Goal: Transaction & Acquisition: Purchase product/service

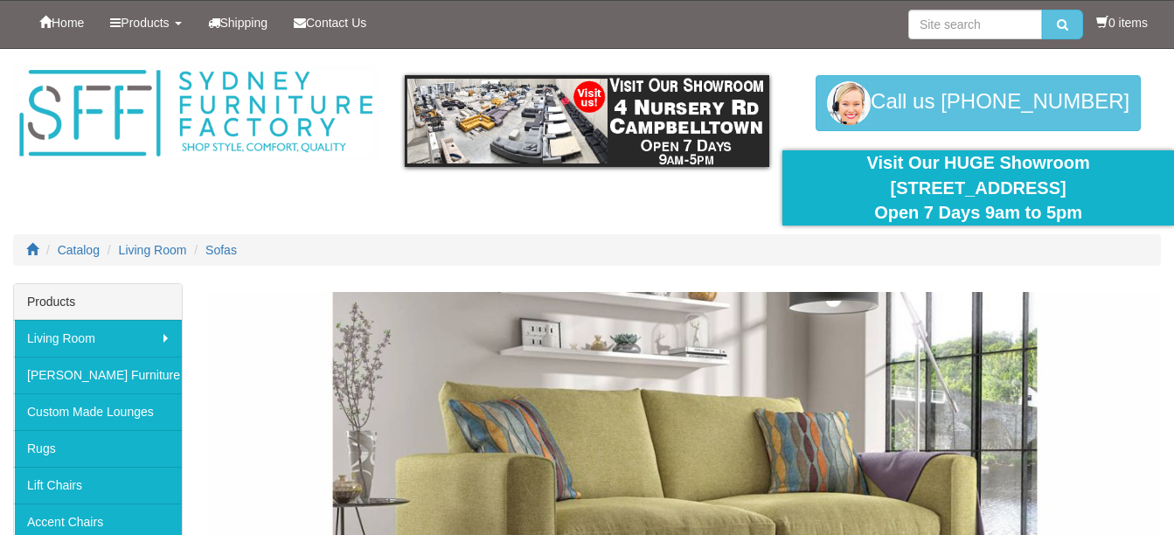
click at [94, 315] on div "Products" at bounding box center [98, 302] width 168 height 36
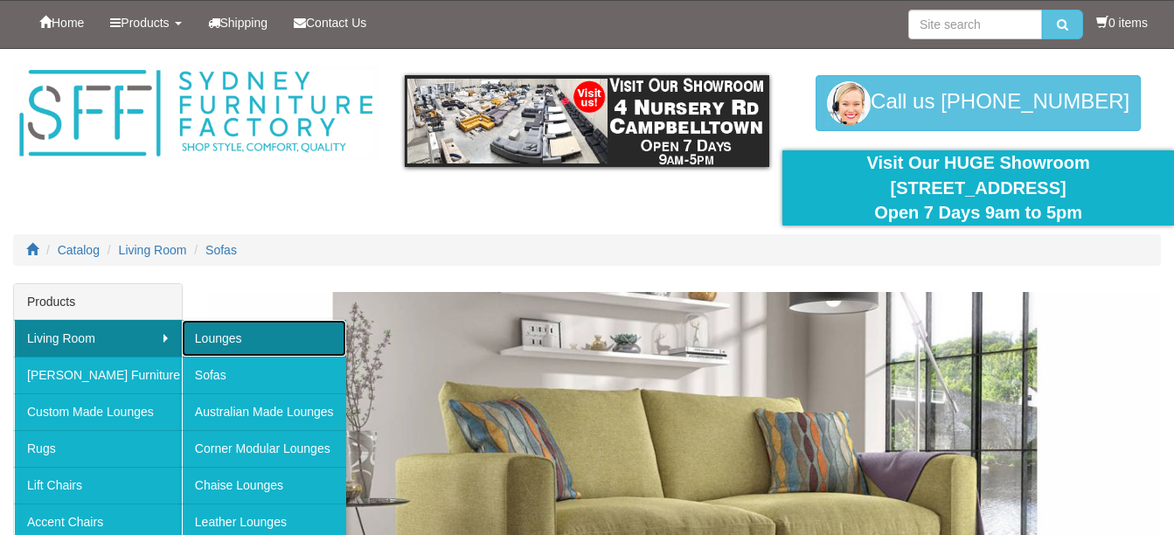
click at [212, 325] on link "Lounges" at bounding box center [264, 338] width 164 height 37
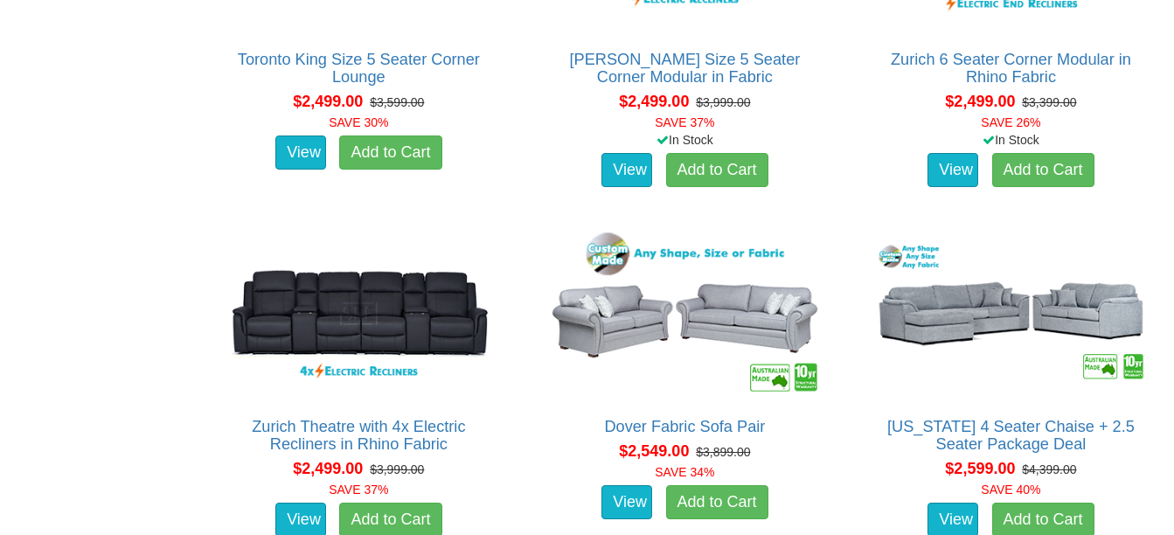
scroll to position [3775, 0]
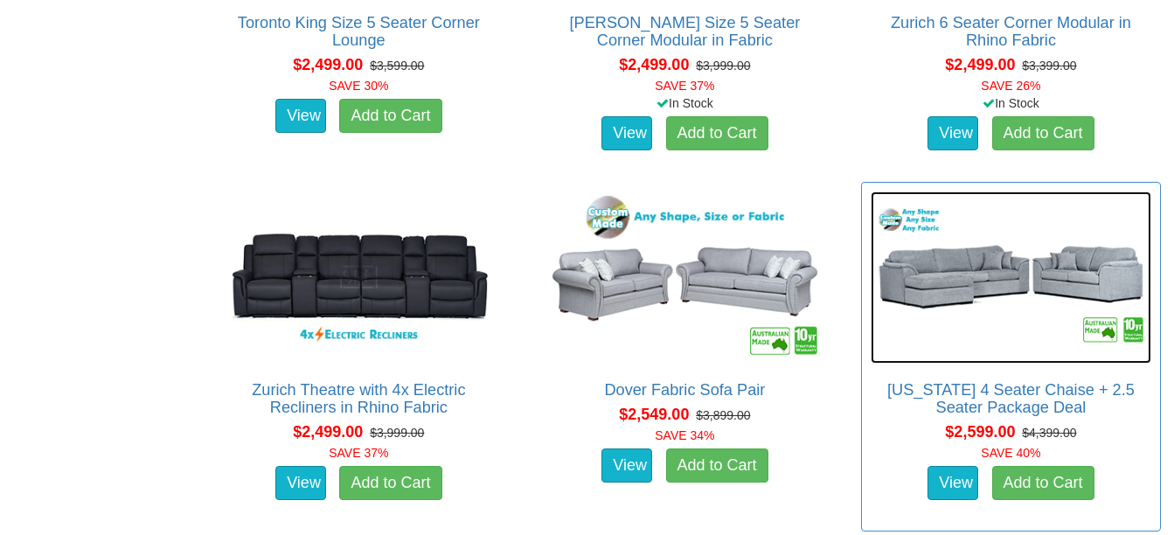
click at [911, 275] on img at bounding box center [1010, 277] width 281 height 172
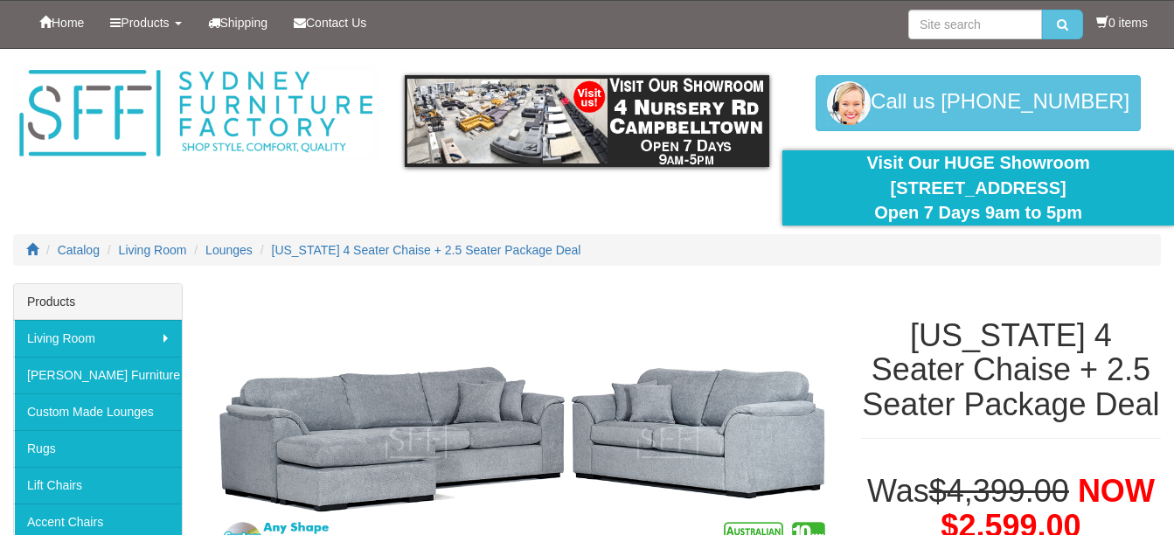
click at [911, 275] on div "Catalog Living Room Lounges Texas 4 Seater Chaise + 2.5 Seater Package Deal" at bounding box center [587, 258] width 1174 height 49
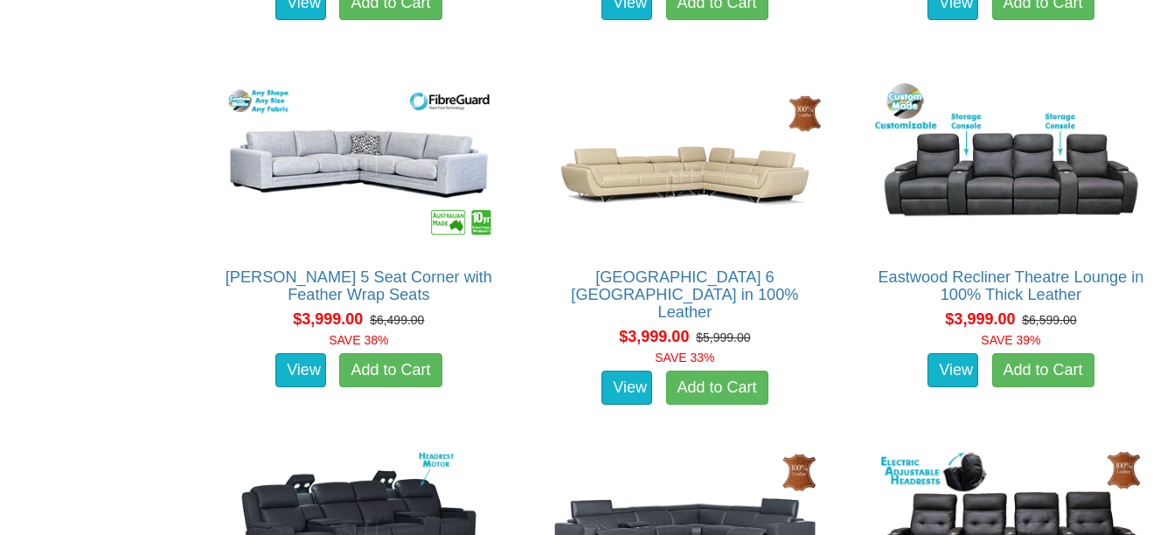
scroll to position [10138, 0]
